Goal: Task Accomplishment & Management: Use online tool/utility

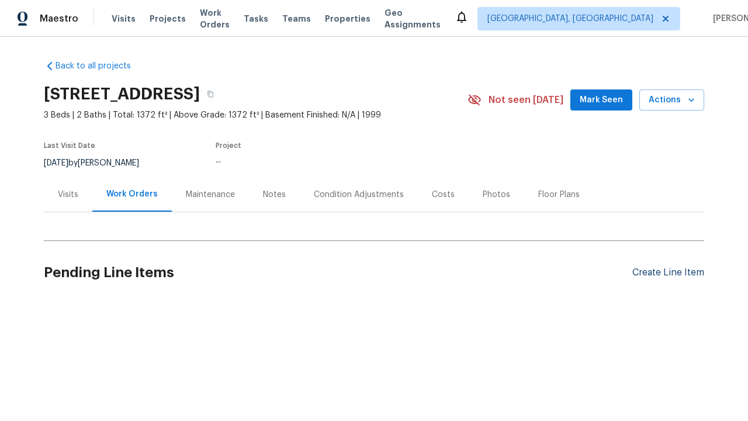
click at [668, 272] on div "Create Line Item" at bounding box center [668, 272] width 72 height 11
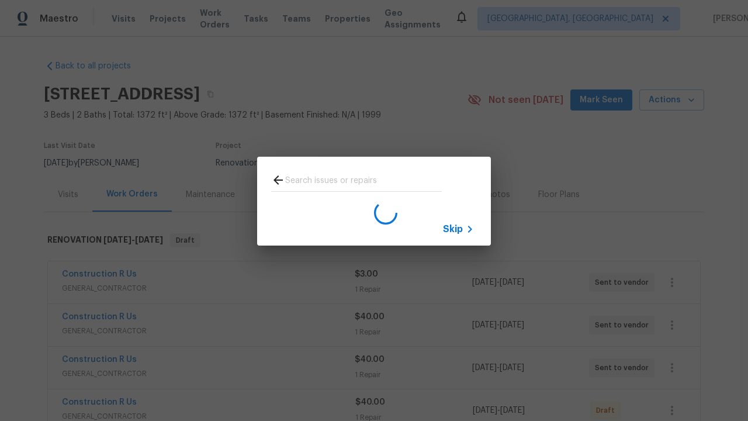
click at [453, 229] on span "Skip" at bounding box center [453, 229] width 20 height 12
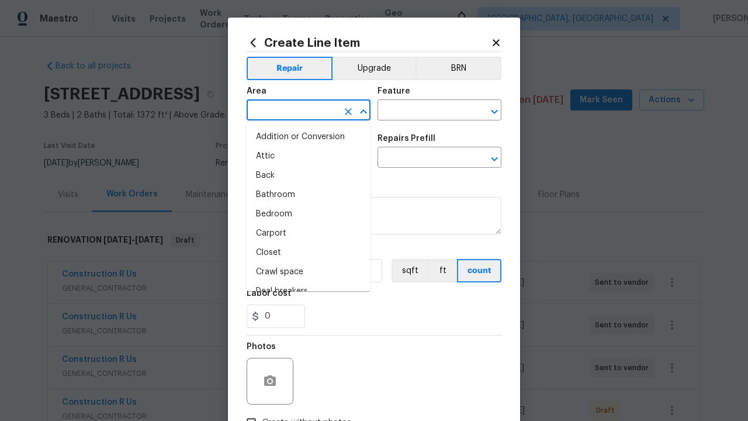
click at [309, 214] on li "Bedroom" at bounding box center [309, 214] width 124 height 19
type input "Bedroom"
type input "Flooring"
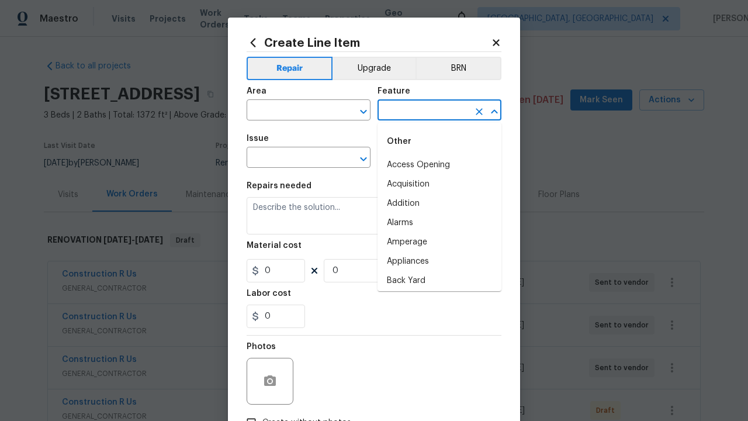
type input "Flooring"
type input "Wallpaper"
type input "Remove"
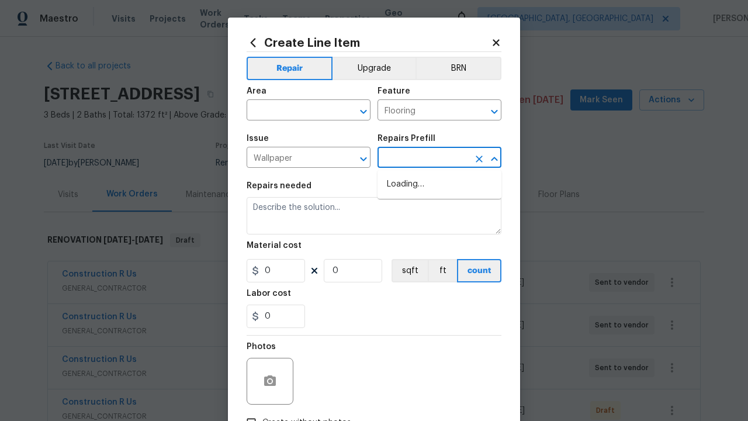
type input "Walls and Ceiling"
type input "Remove decals $20.00"
type textarea "Remove decals from door/wall/ceiling"
type input "20"
type input "1"
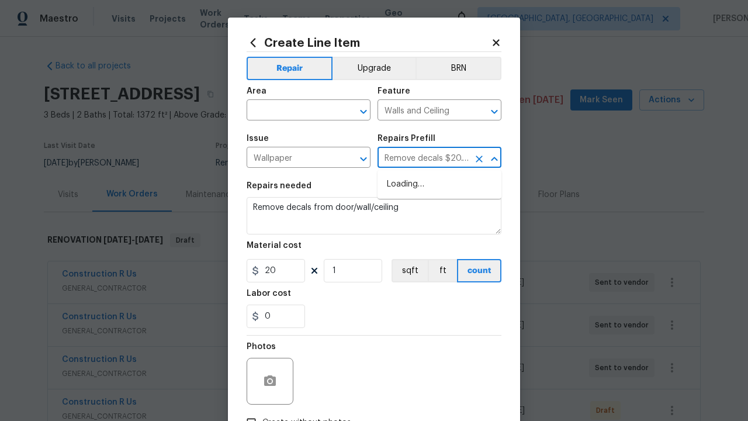
type input "Remove decals $20.00"
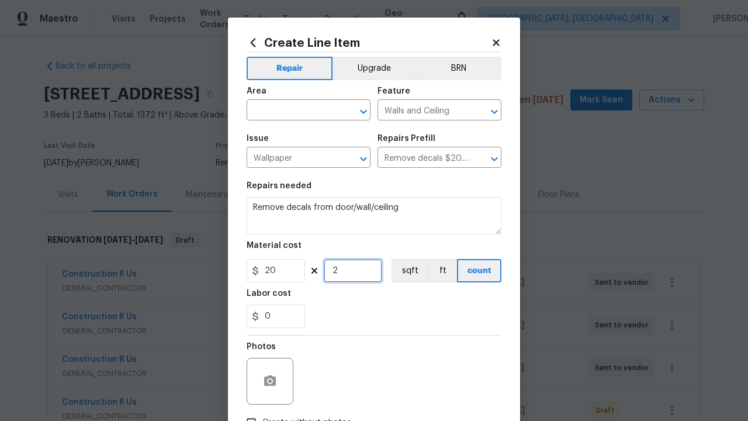
type input "2"
click at [409, 271] on button "sqft" at bounding box center [410, 270] width 36 height 23
click at [251, 411] on input "Create without photos" at bounding box center [251, 422] width 22 height 22
checkbox input "true"
